Goal: Check status

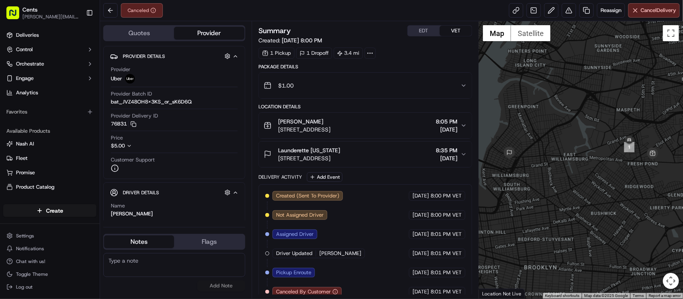
click at [342, 10] on div "Canceled Reassign Cancel Delivery" at bounding box center [391, 10] width 583 height 21
click at [373, 53] on icon at bounding box center [369, 53] width 7 height 7
click at [375, 14] on div "Canceled Reassign Cancel Delivery" at bounding box center [391, 10] width 583 height 21
click at [465, 8] on div "Canceled Reassign Cancel Delivery" at bounding box center [391, 10] width 583 height 21
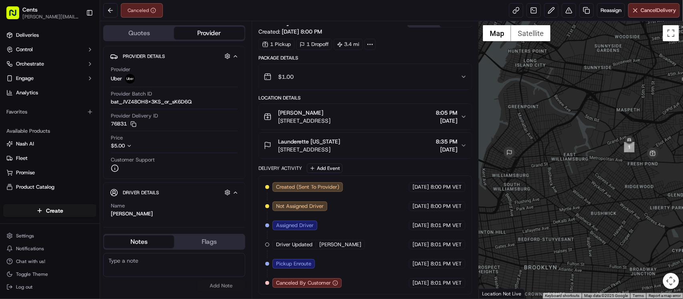
click at [350, 41] on div "3.4 mi" at bounding box center [348, 44] width 29 height 11
click at [462, 69] on button "$1.00" at bounding box center [365, 77] width 213 height 26
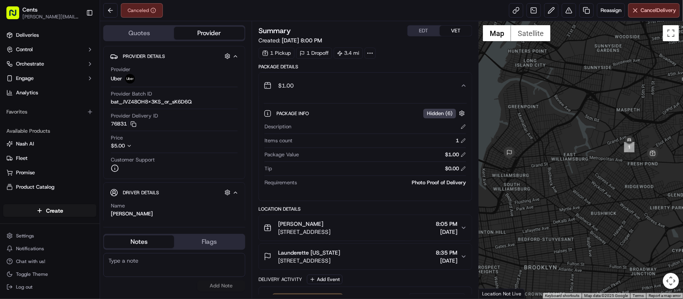
click at [369, 52] on icon at bounding box center [369, 53] width 7 height 7
click at [359, 34] on div "Summary EDT VET" at bounding box center [365, 30] width 214 height 11
